Goal: Information Seeking & Learning: Learn about a topic

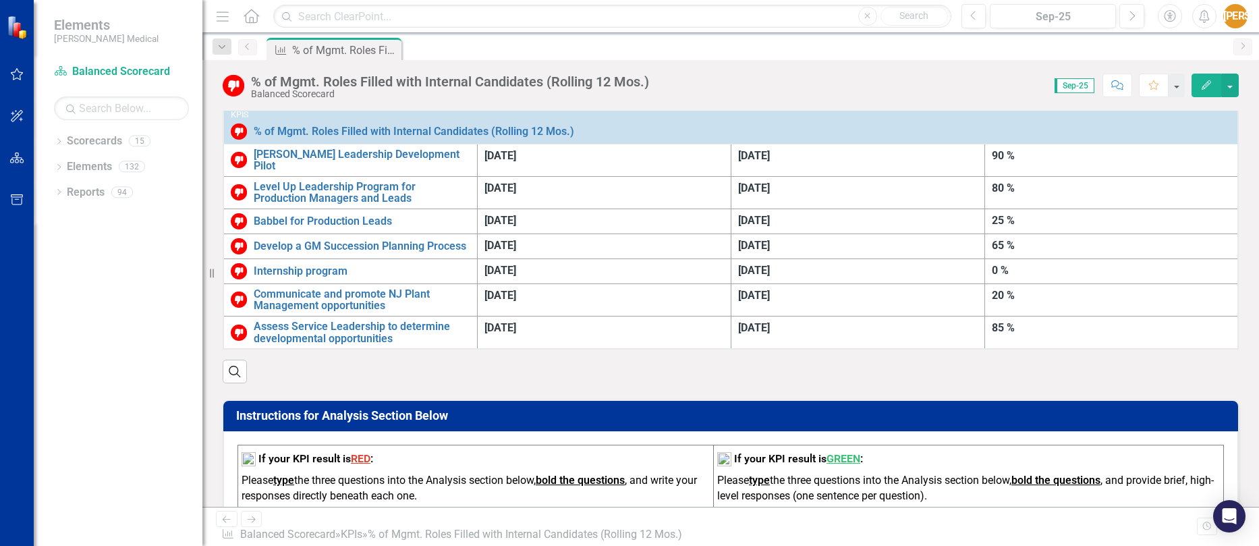
scroll to position [405, 0]
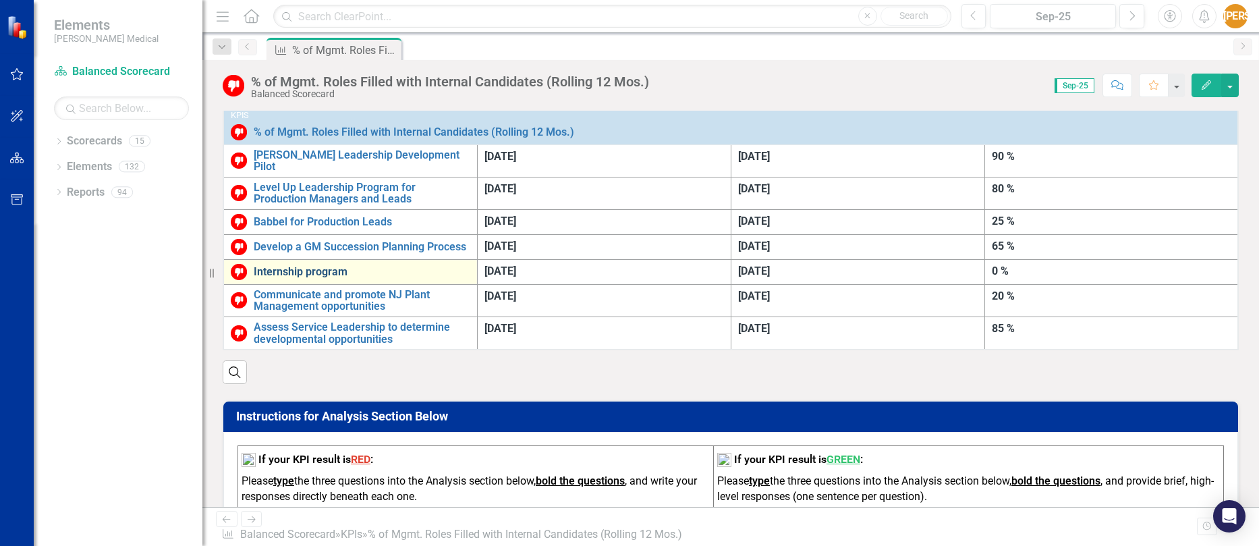
click at [294, 266] on link "Internship program" at bounding box center [362, 272] width 216 height 12
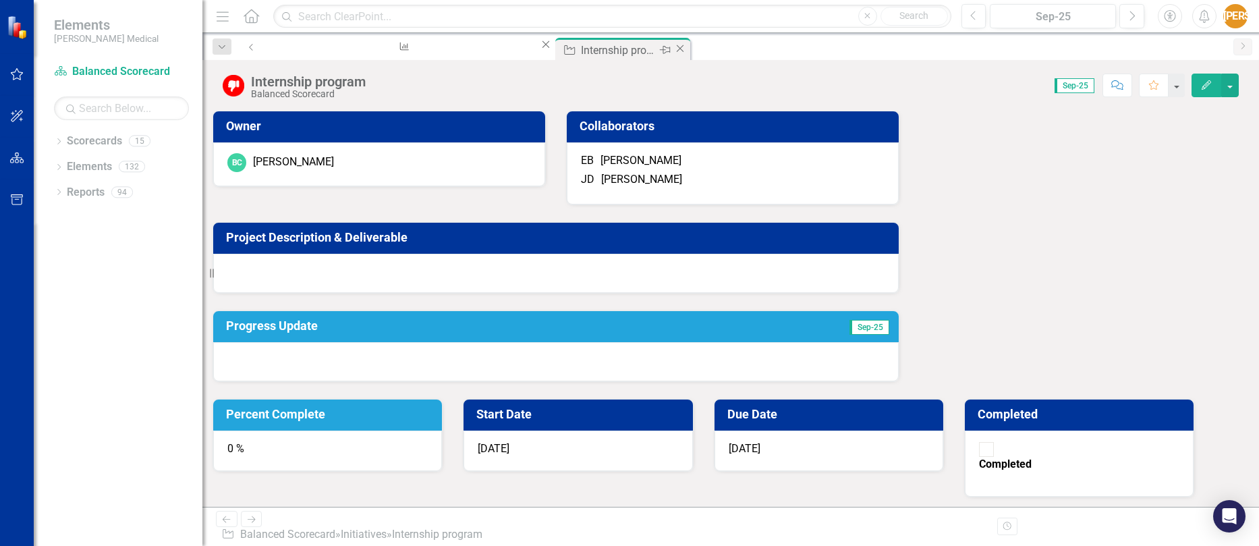
click at [673, 51] on icon "Close" at bounding box center [679, 48] width 13 height 11
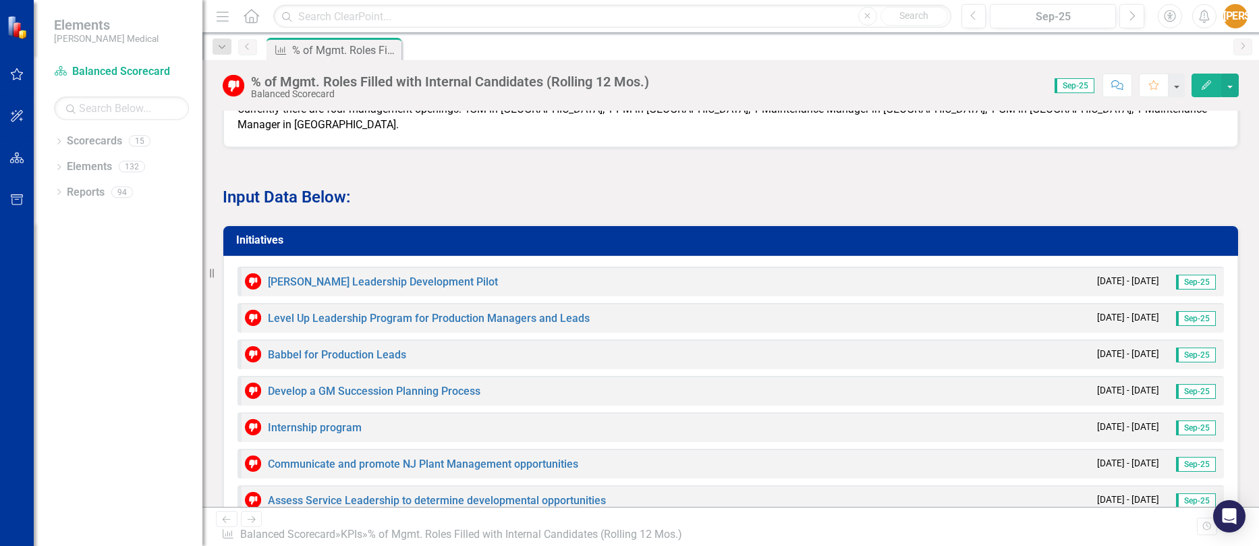
scroll to position [1124, 0]
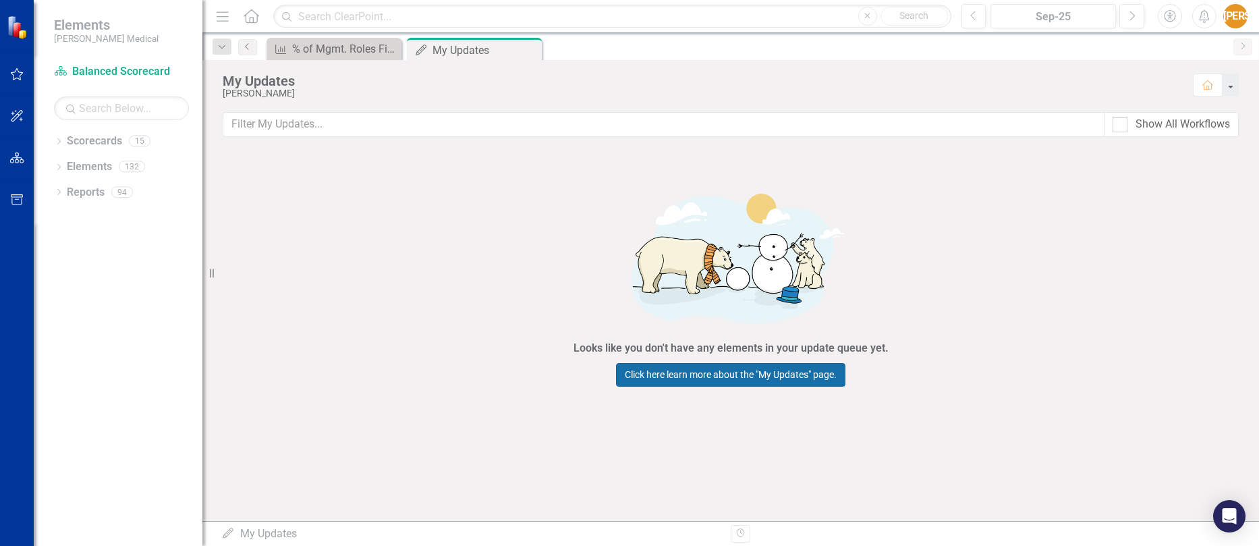
click at [722, 372] on link "Click here learn more about the "My Updates" page." at bounding box center [730, 375] width 229 height 24
click at [1126, 125] on div at bounding box center [1119, 124] width 15 height 15
click at [1121, 125] on input "Show All Workflows" at bounding box center [1116, 121] width 9 height 9
checkbox input "true"
click at [529, 51] on icon "Close" at bounding box center [528, 50] width 13 height 11
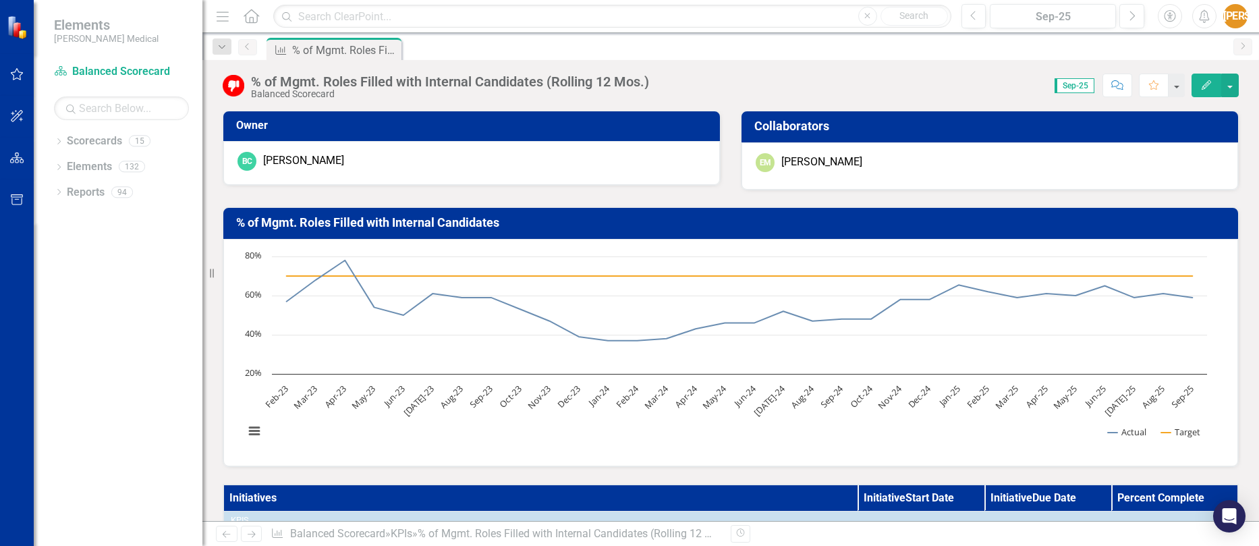
click at [782, 158] on div "[PERSON_NAME]" at bounding box center [821, 162] width 81 height 16
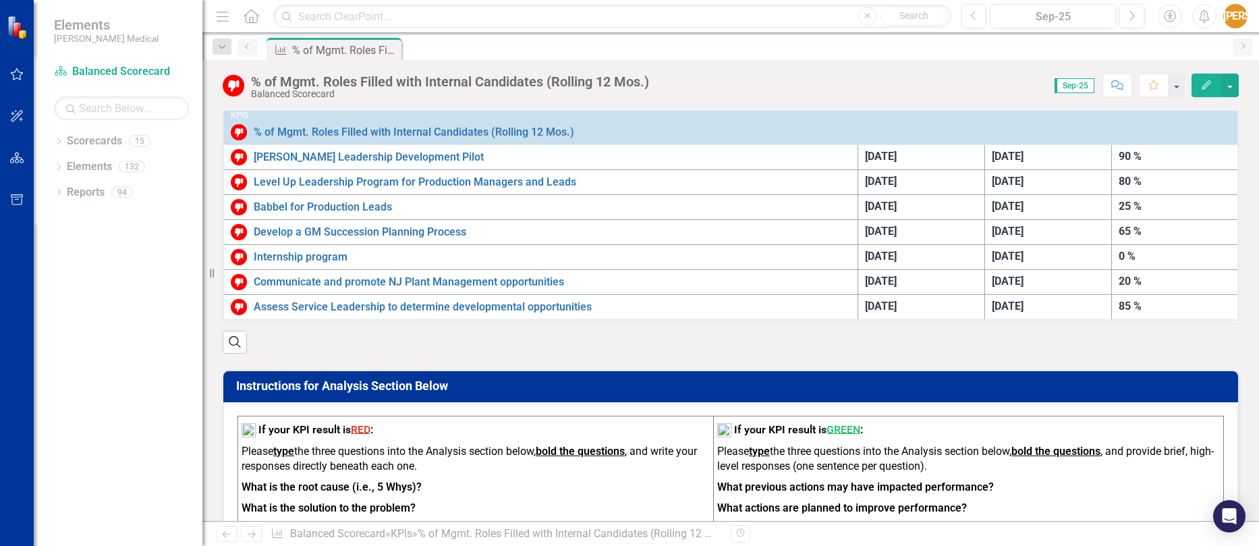
scroll to position [337, 0]
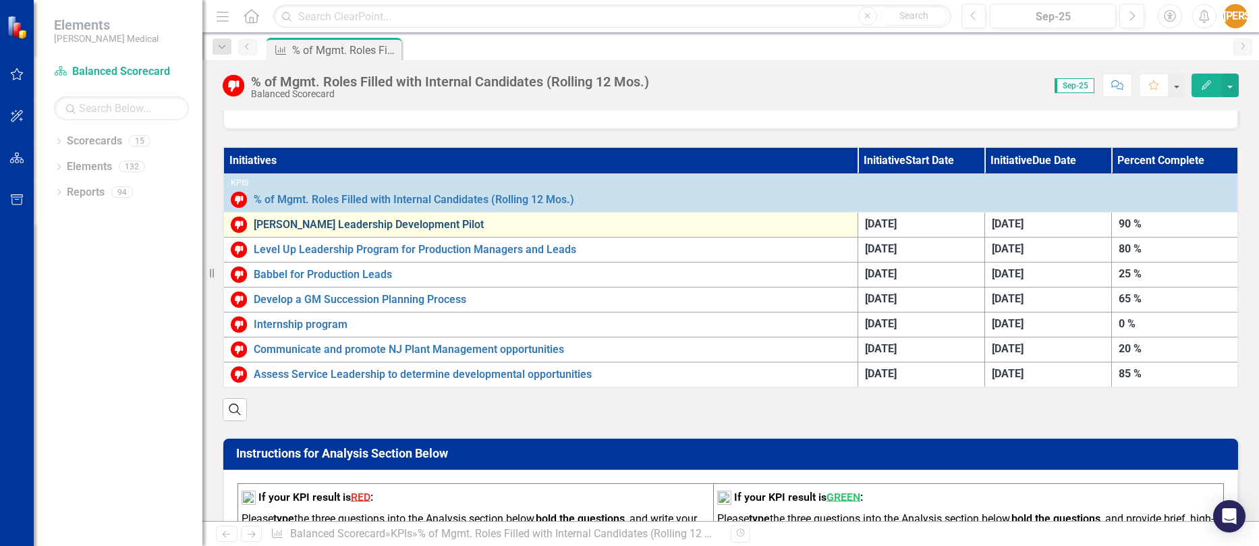
click at [382, 227] on link "[PERSON_NAME] Leadership Development Pilot" at bounding box center [552, 225] width 597 height 12
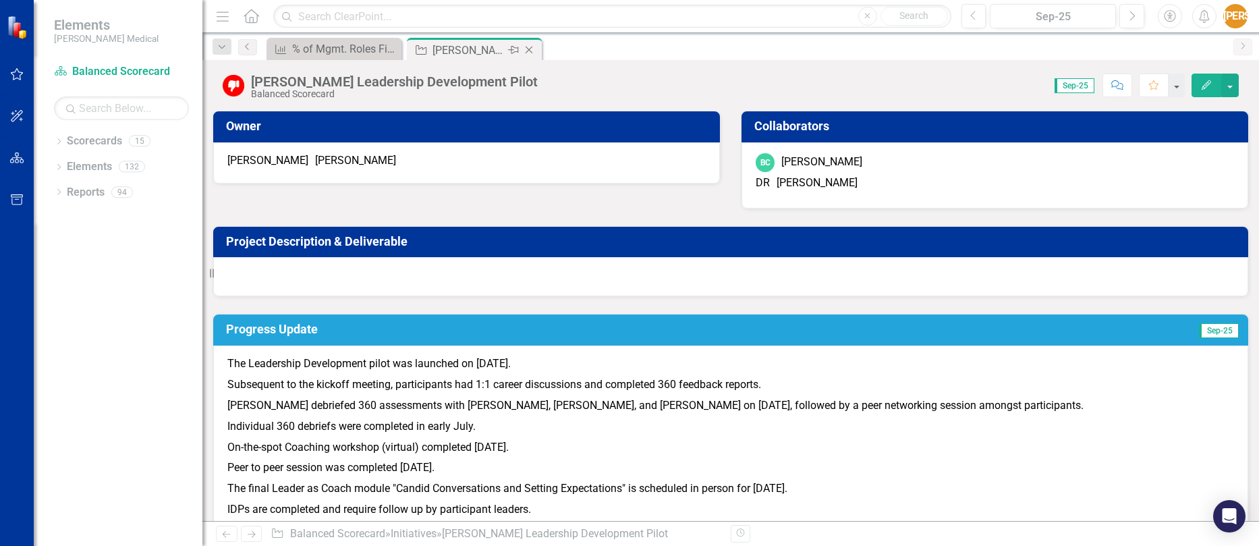
click at [528, 47] on icon "Close" at bounding box center [528, 50] width 13 height 11
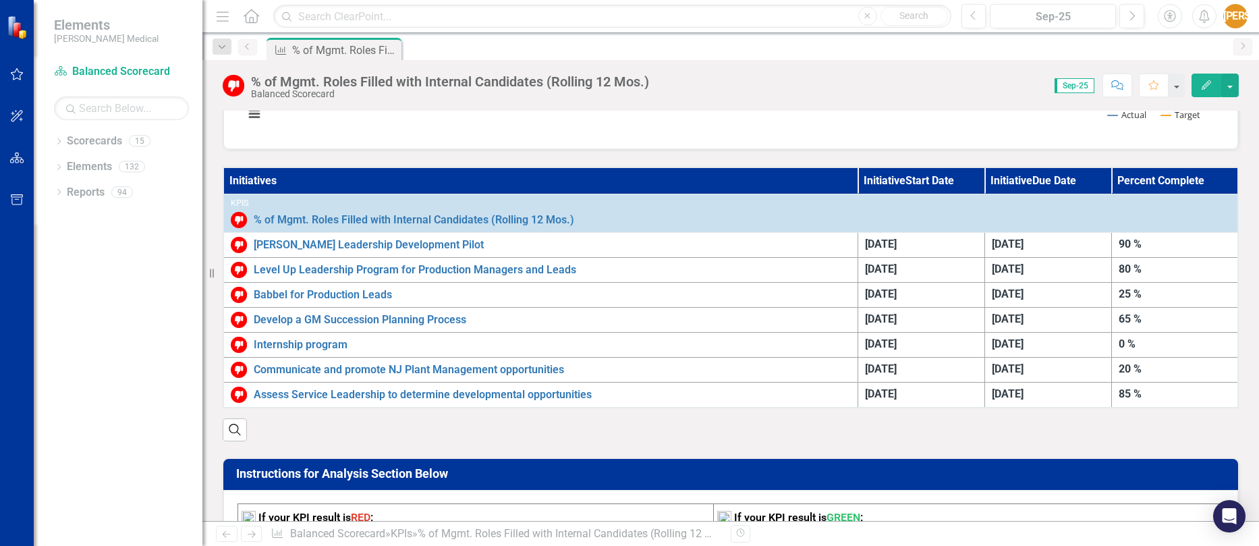
scroll to position [270, 0]
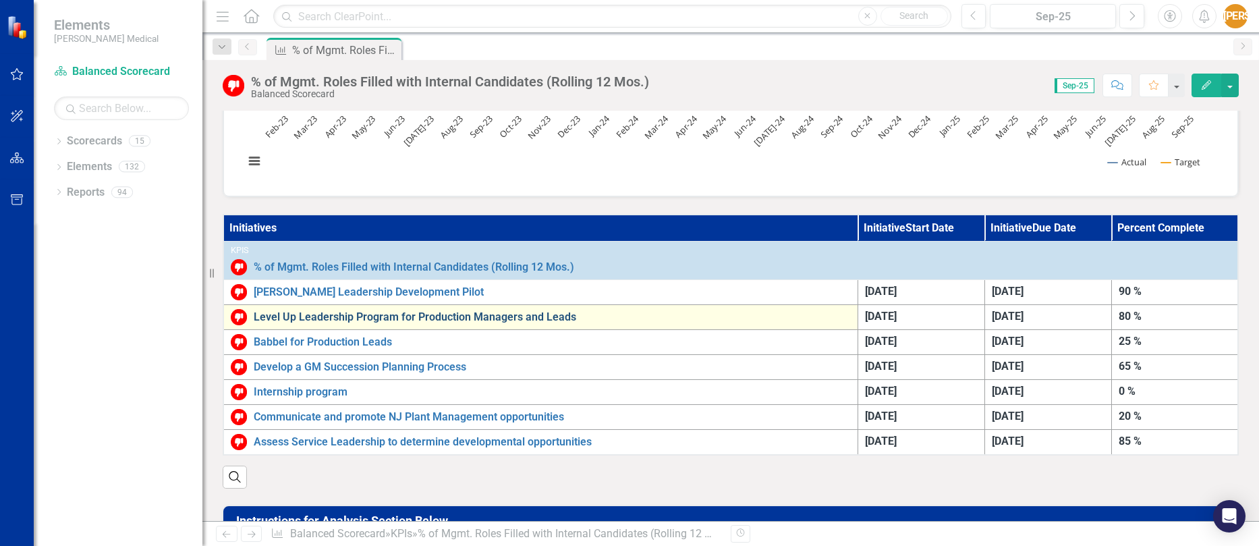
click at [315, 313] on link "Level Up Leadership Program for Production Managers and Leads" at bounding box center [552, 317] width 597 height 12
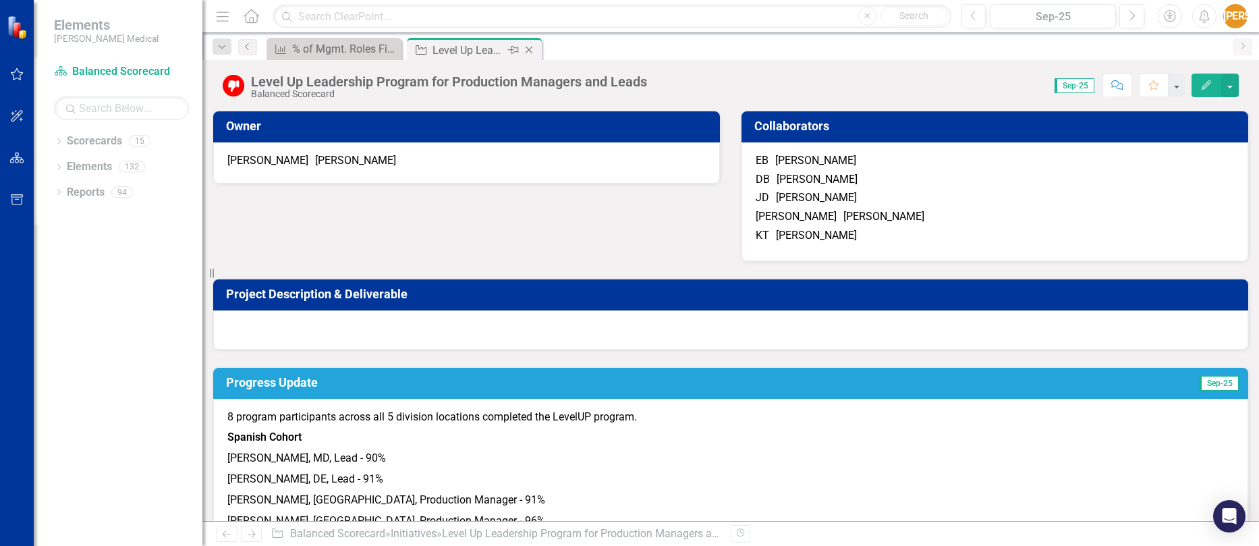
click at [529, 48] on icon "Close" at bounding box center [528, 50] width 13 height 11
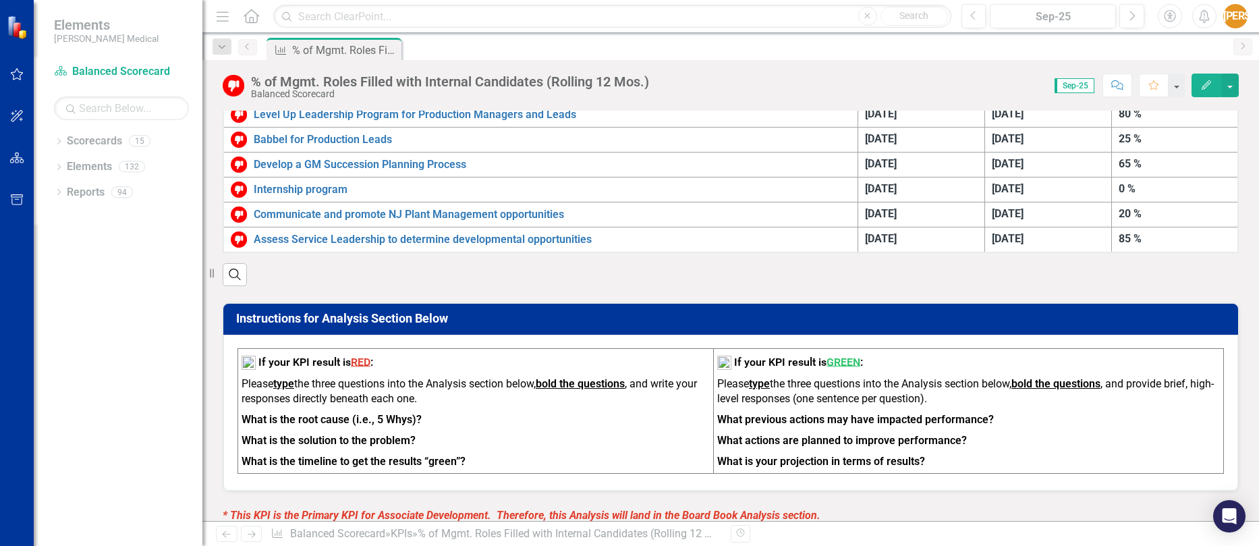
scroll to position [405, 0]
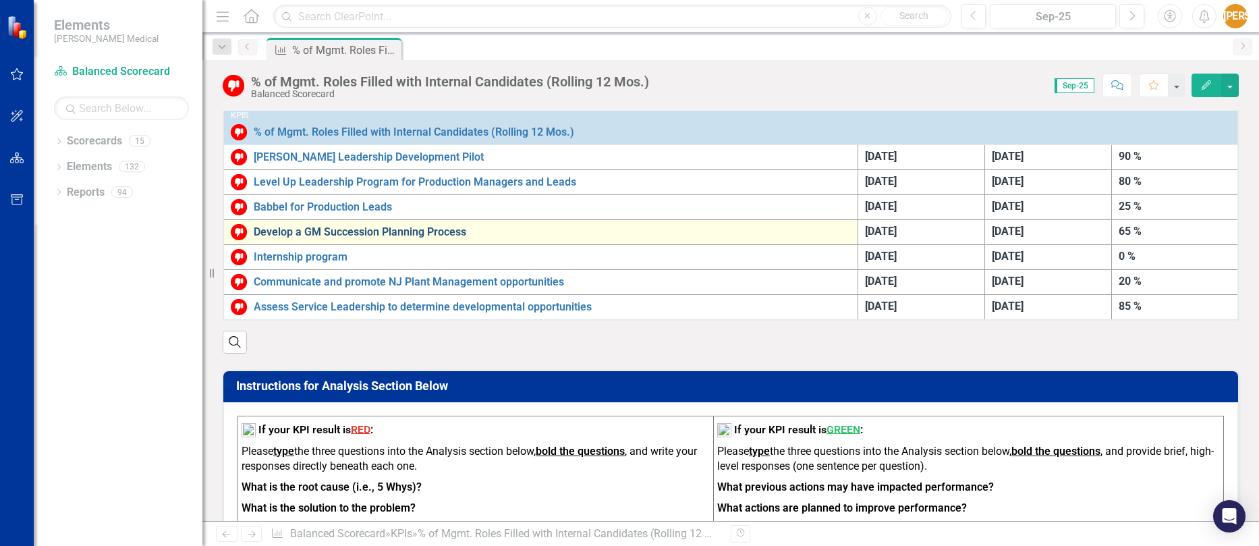
click at [334, 234] on link "Develop a GM Succession Planning Process" at bounding box center [552, 232] width 597 height 12
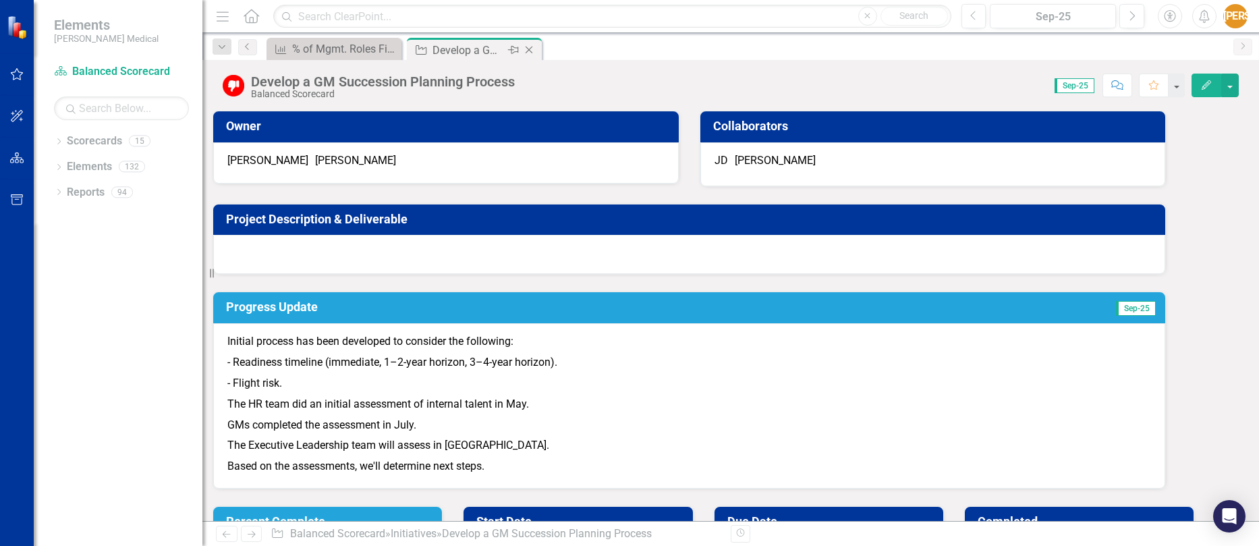
click at [531, 51] on icon "Close" at bounding box center [528, 50] width 13 height 11
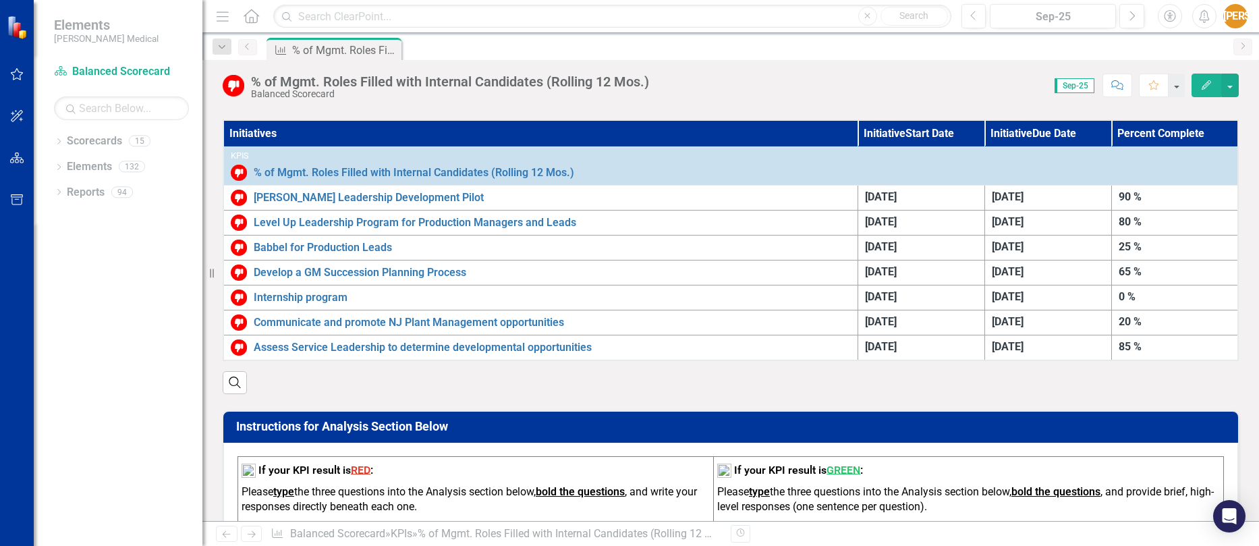
scroll to position [472, 0]
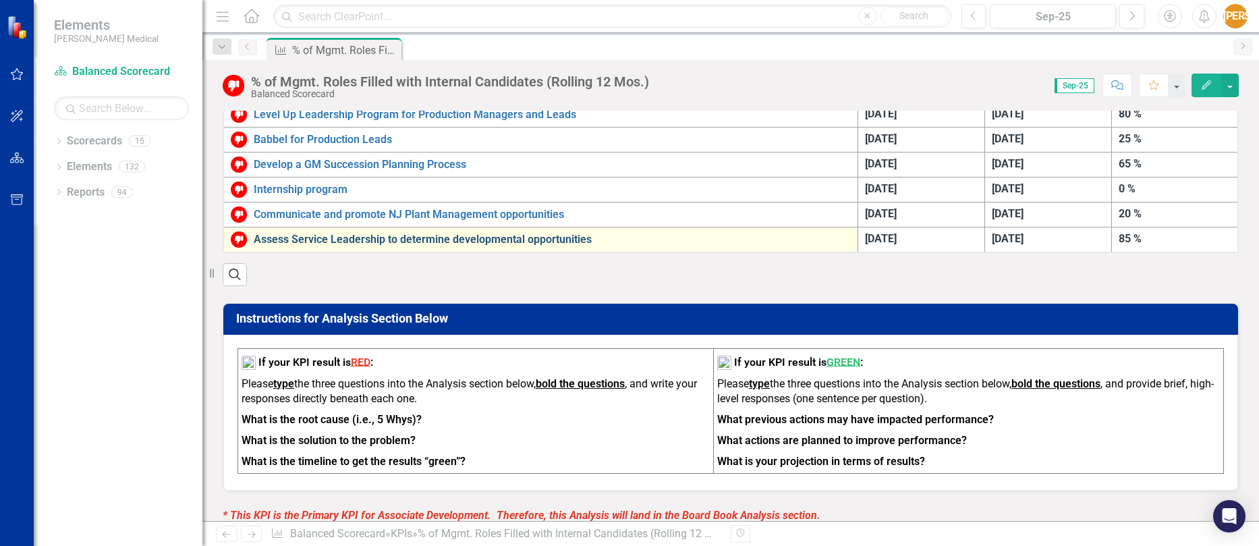
click at [417, 237] on link "Assess Service Leadership to determine developmental opportunities" at bounding box center [552, 239] width 597 height 12
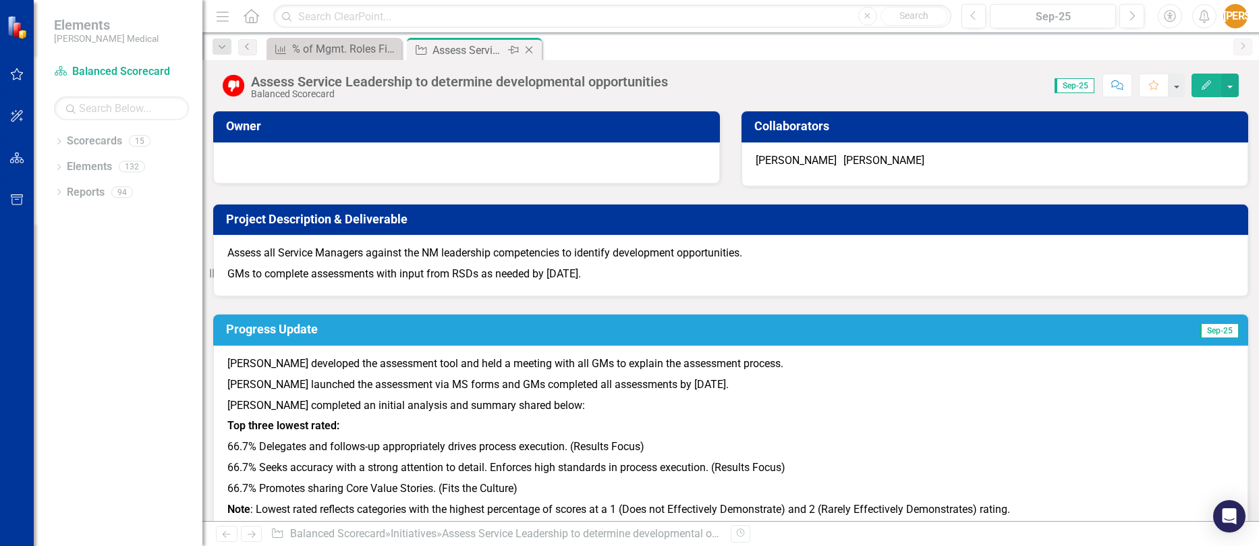
click at [529, 51] on icon "Close" at bounding box center [528, 50] width 13 height 11
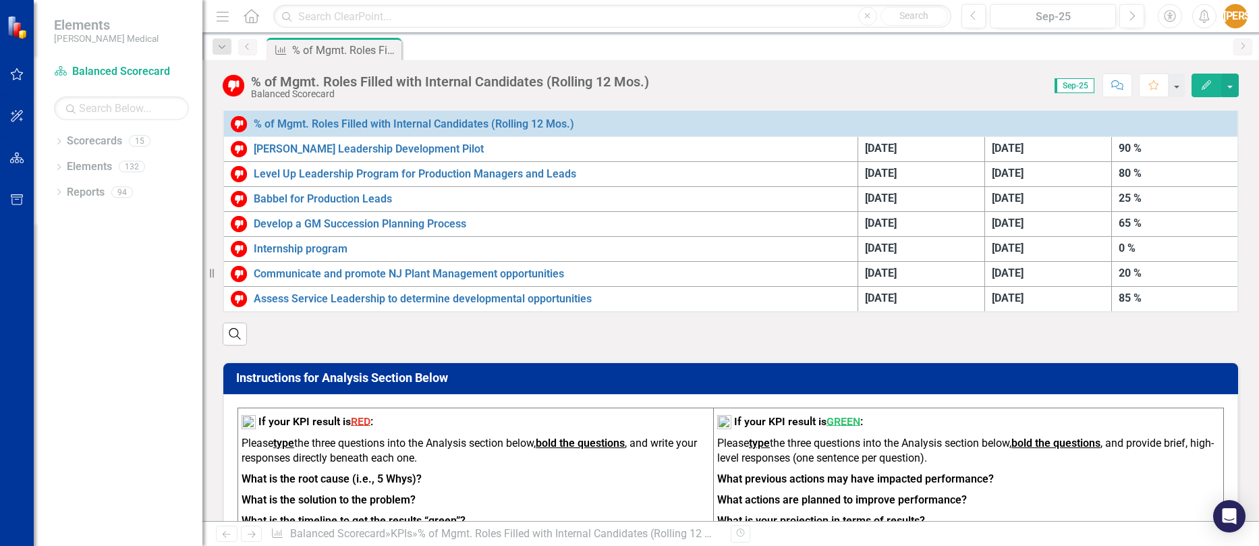
scroll to position [405, 0]
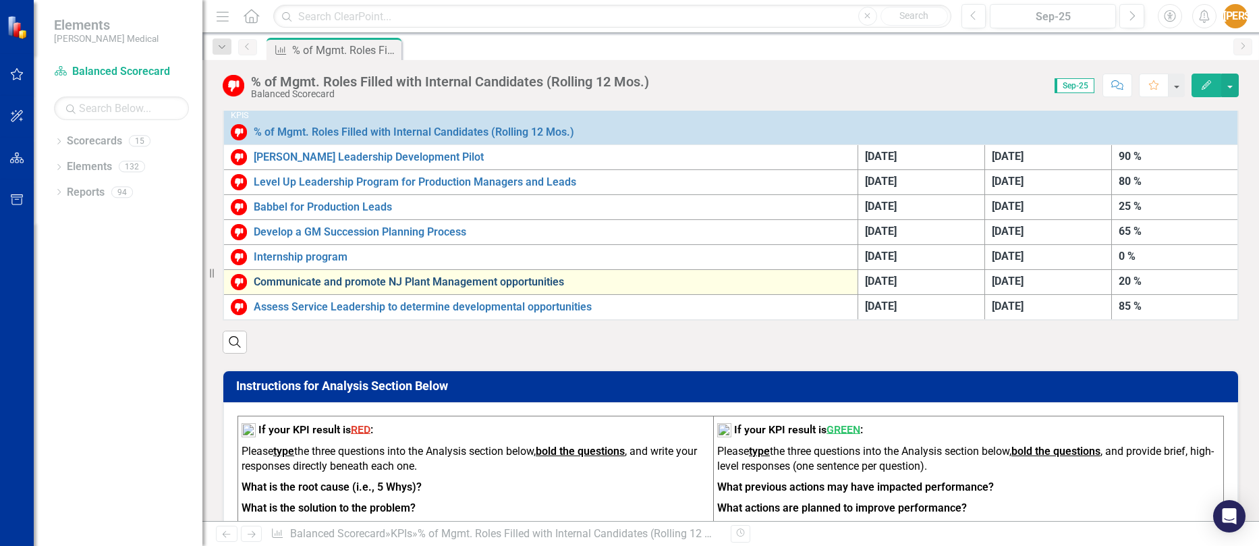
click at [392, 286] on link "Communicate and promote NJ Plant Management opportunities" at bounding box center [552, 282] width 597 height 12
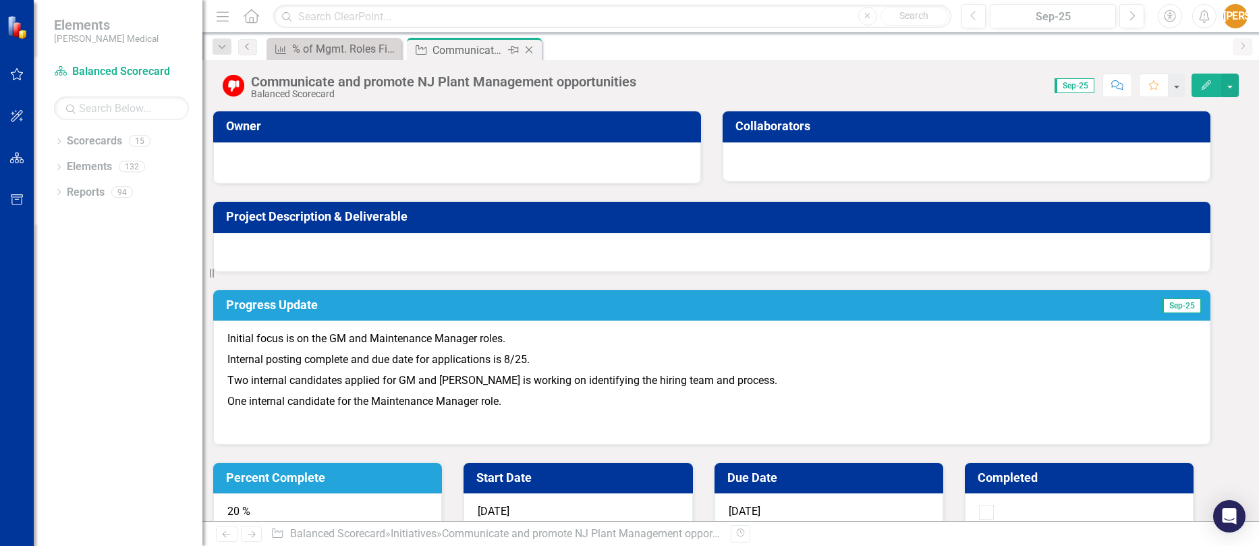
click at [531, 51] on icon "Close" at bounding box center [528, 50] width 13 height 11
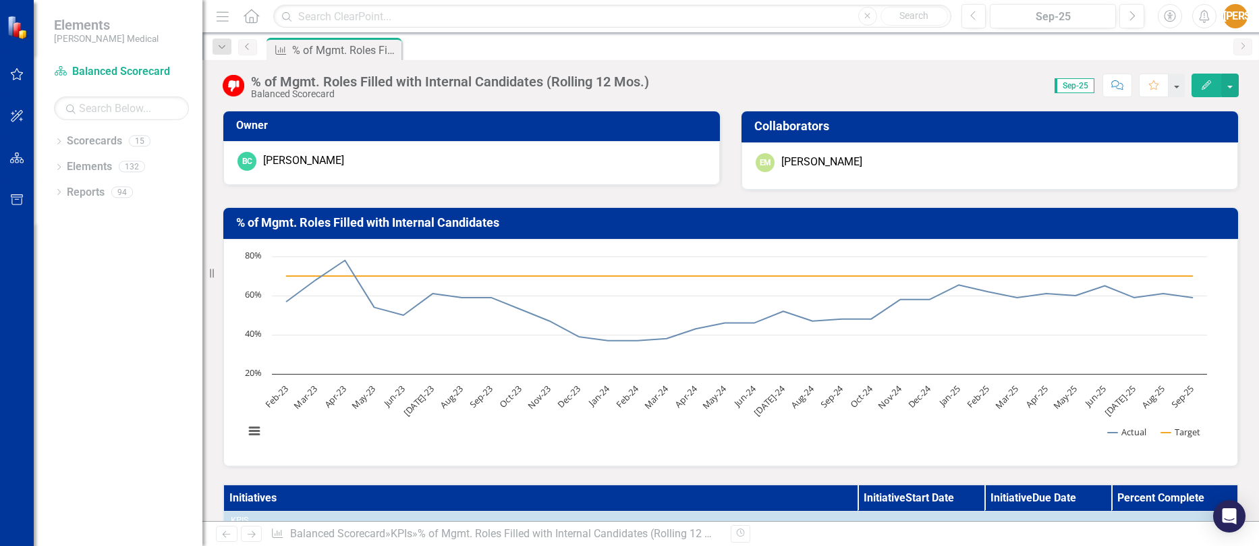
click at [248, 49] on icon at bounding box center [246, 46] width 3 height 7
click at [62, 168] on icon "Dropdown" at bounding box center [58, 168] width 9 height 7
click at [63, 141] on icon "Dropdown" at bounding box center [58, 142] width 9 height 7
click at [51, 191] on icon "Dropdown" at bounding box center [45, 191] width 10 height 8
click at [104, 219] on link "Retention" at bounding box center [121, 227] width 162 height 16
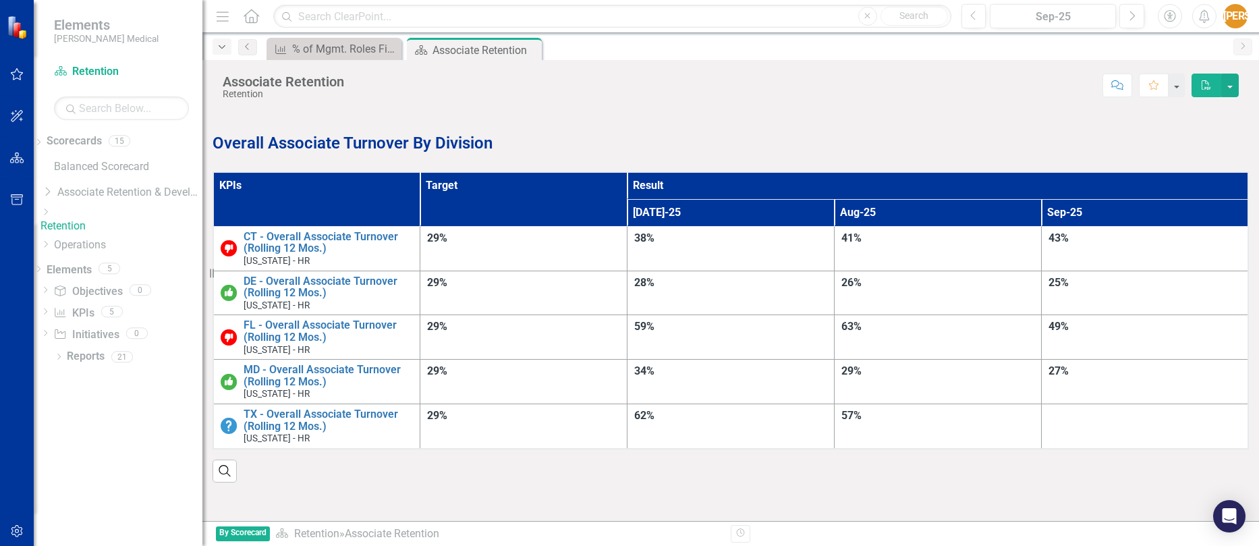
click at [224, 48] on icon "Dropdown" at bounding box center [222, 46] width 12 height 9
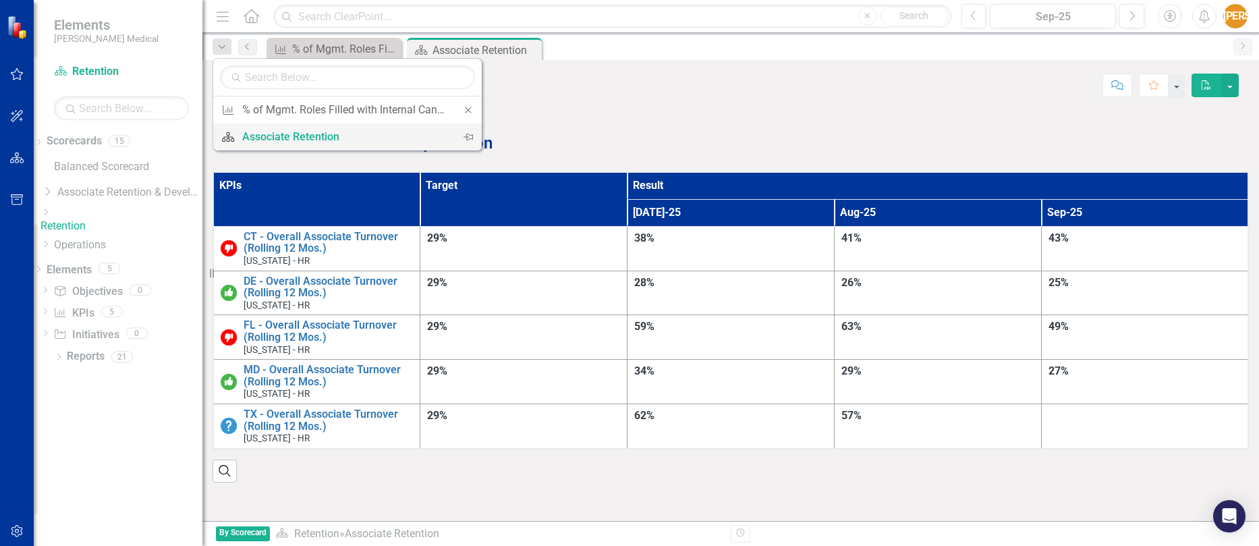
click at [266, 138] on div "Associate Retention" at bounding box center [345, 136] width 206 height 17
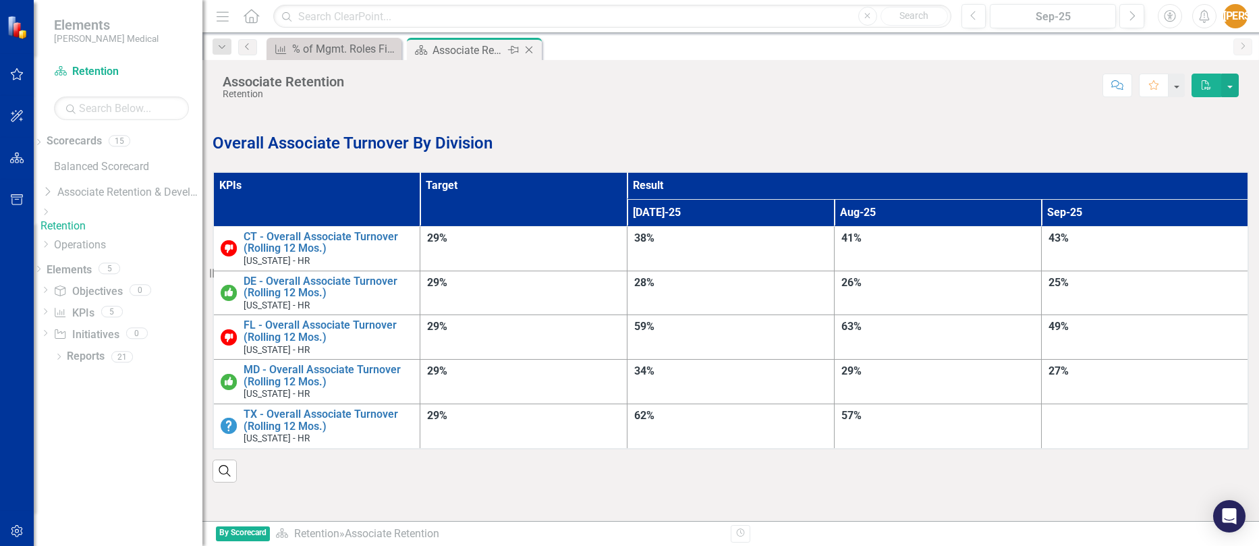
click at [531, 49] on icon "Close" at bounding box center [528, 50] width 13 height 11
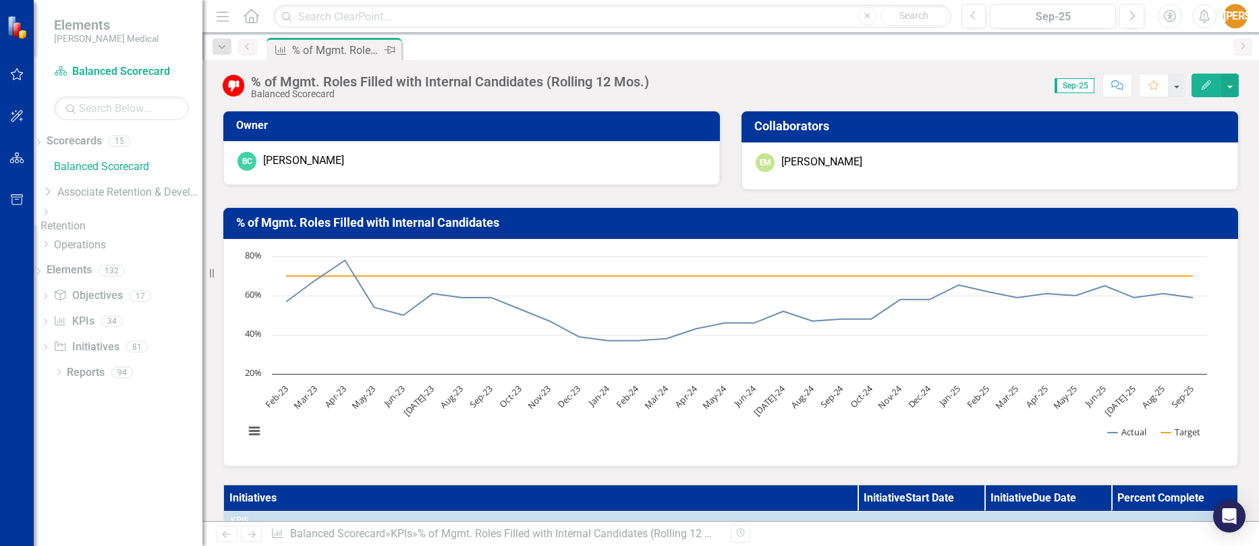
click at [321, 48] on div "% of Mgmt. Roles Filled with Internal Candidates (Rolling 12 Mos.)" at bounding box center [336, 50] width 89 height 17
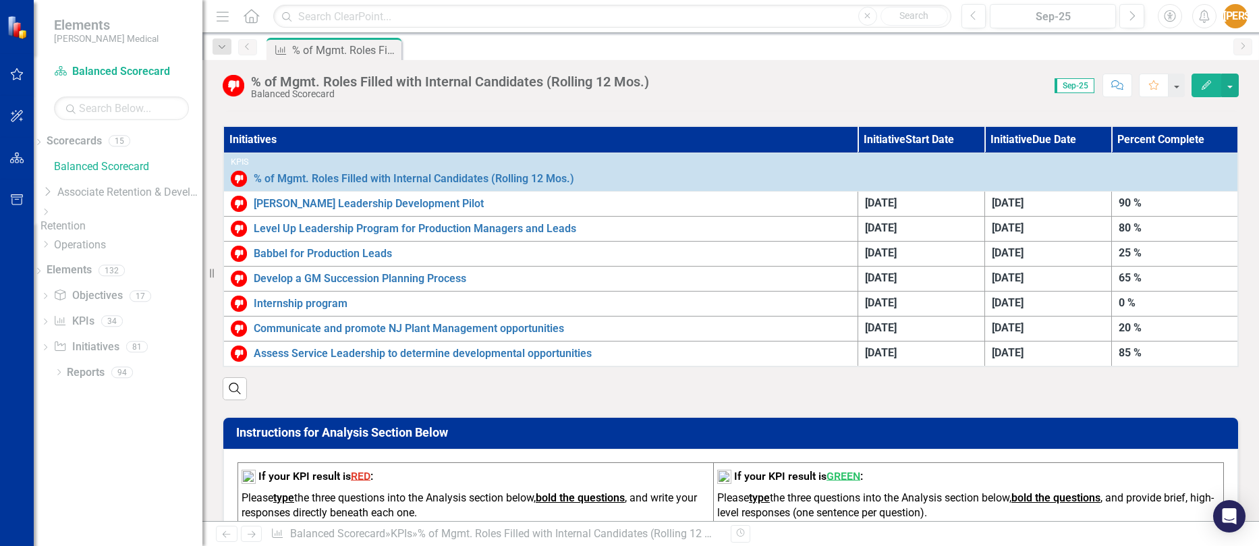
scroll to position [405, 0]
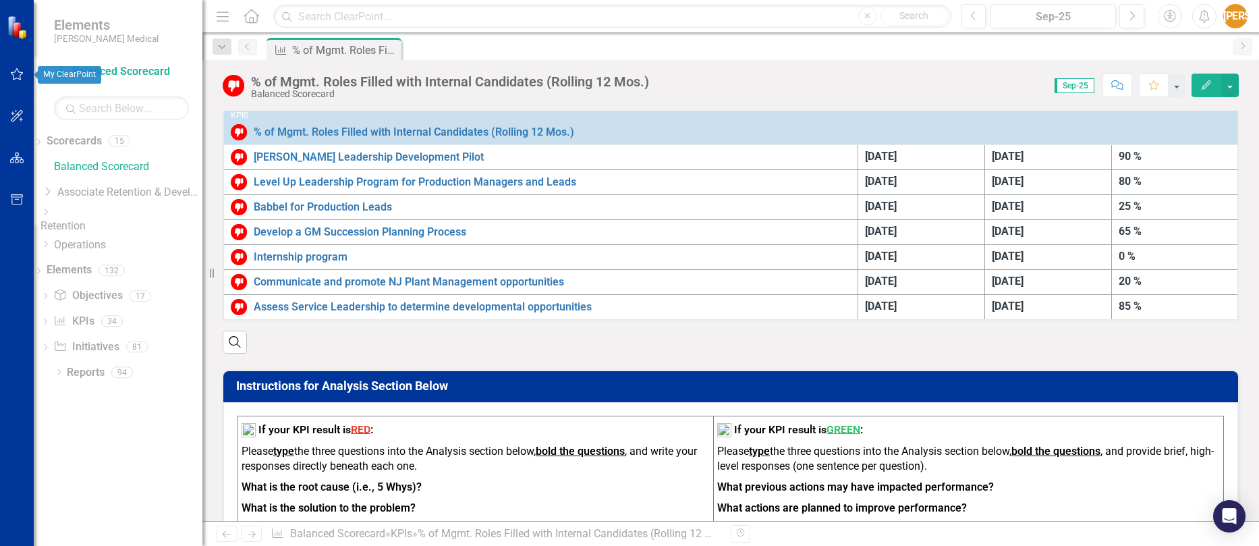
click at [13, 80] on icon "button" at bounding box center [17, 74] width 13 height 12
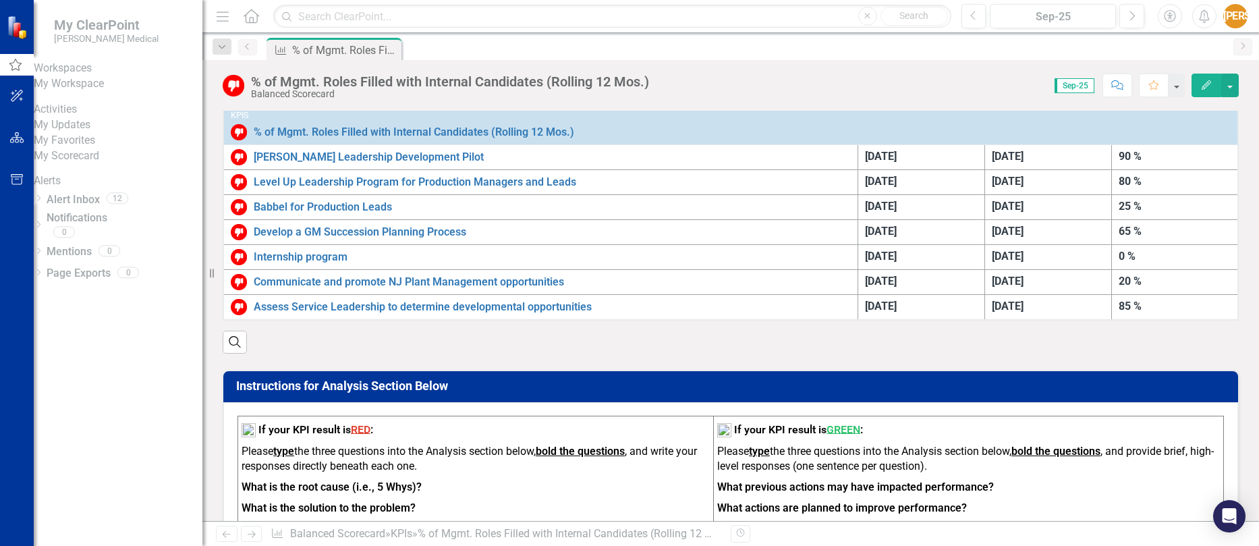
click at [18, 102] on icon "button" at bounding box center [17, 96] width 12 height 12
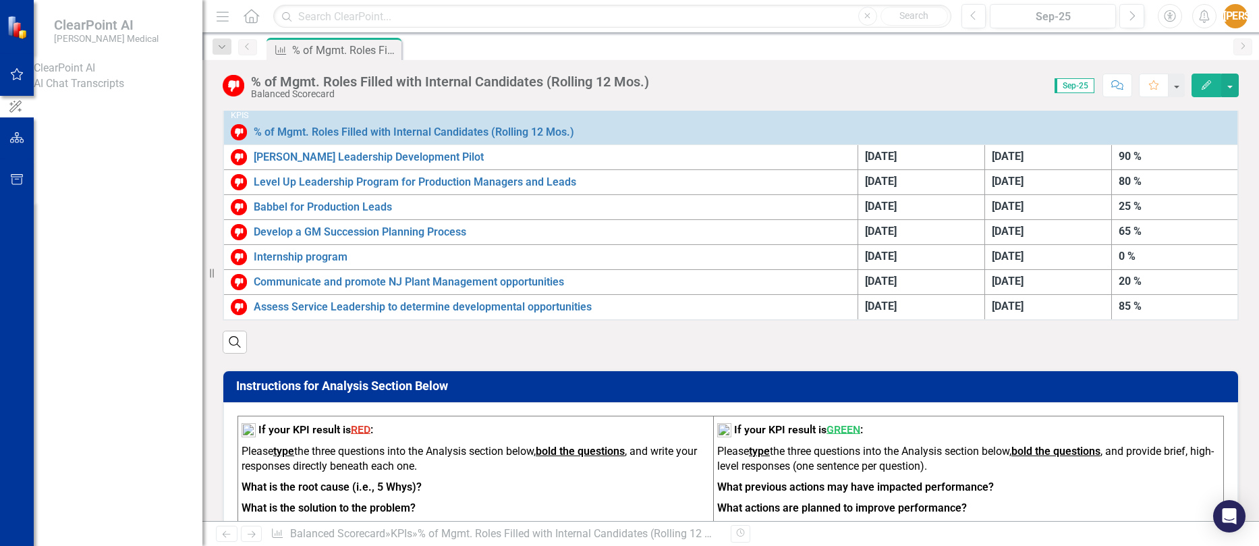
click at [22, 29] on img at bounding box center [19, 28] width 24 height 24
click at [18, 45] on div at bounding box center [17, 27] width 34 height 54
click at [18, 77] on icon "button" at bounding box center [17, 74] width 14 height 11
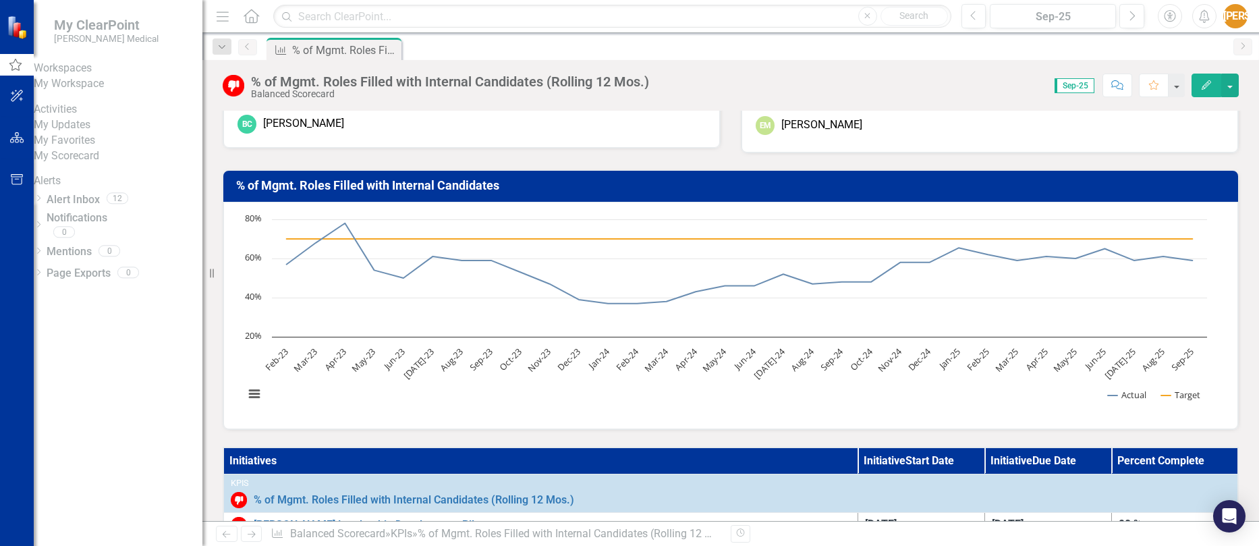
scroll to position [0, 0]
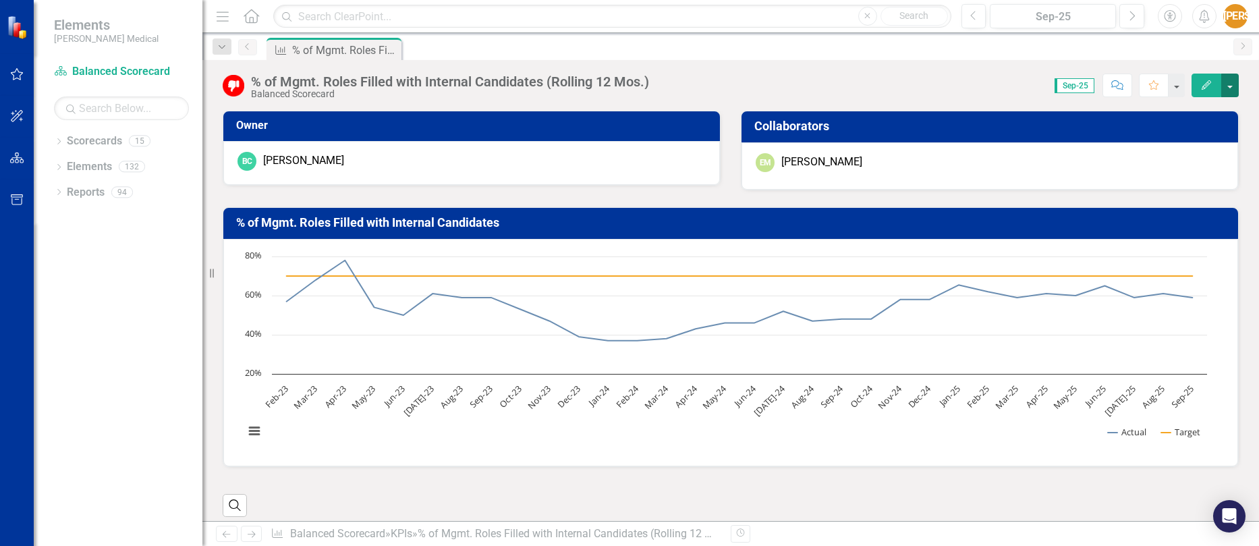
click at [1233, 81] on button "button" at bounding box center [1230, 86] width 18 height 24
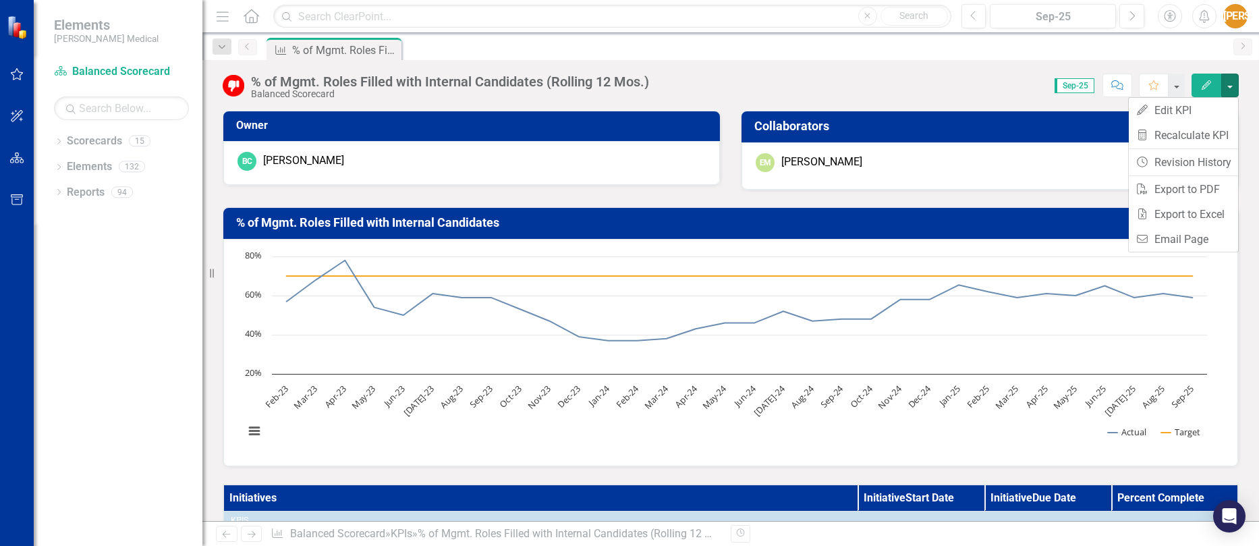
click at [965, 86] on div "Score: 0.00 Sep-25 Completed Comment Favorite Edit" at bounding box center [947, 85] width 583 height 23
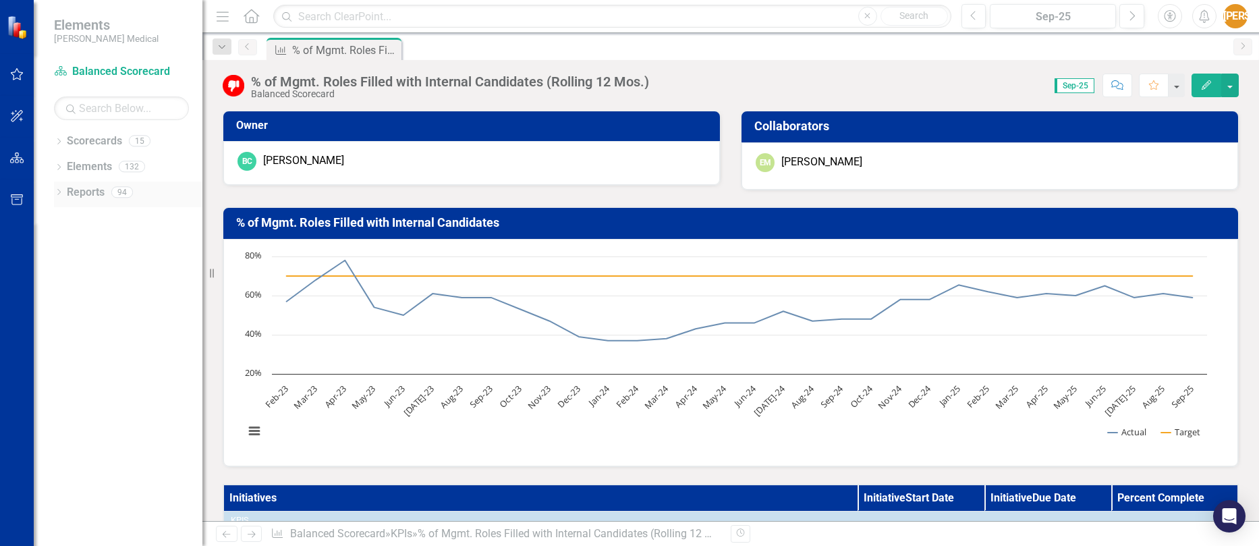
click at [58, 192] on icon "Dropdown" at bounding box center [58, 193] width 9 height 7
click at [98, 248] on link "Objective Objectives" at bounding box center [87, 241] width 69 height 16
click at [118, 299] on link "Initiative Initiatives" at bounding box center [85, 293] width 65 height 16
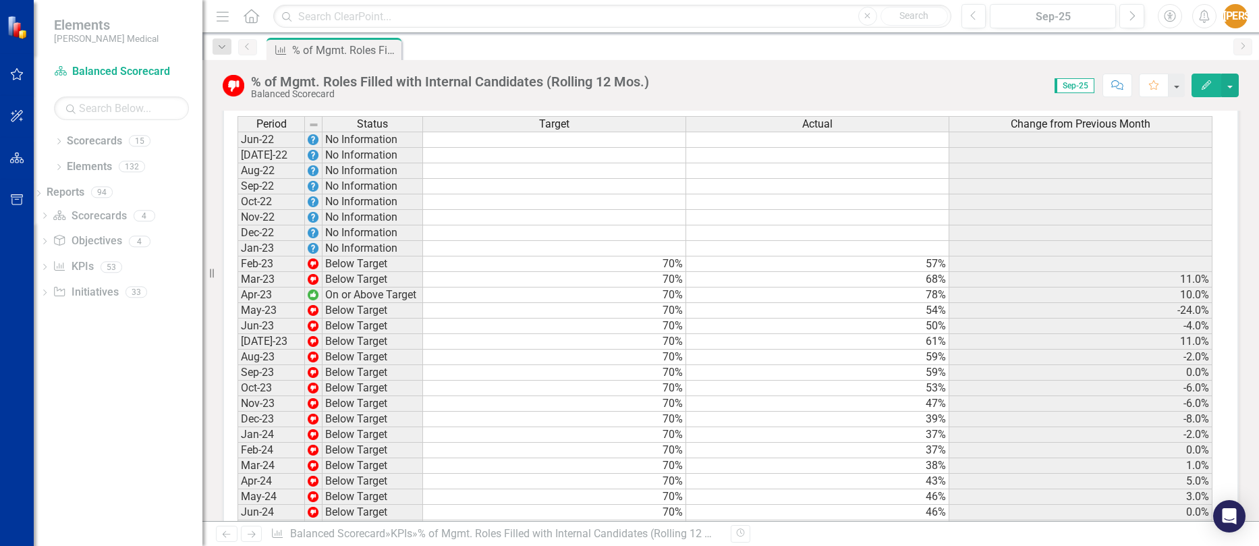
scroll to position [1551, 0]
